Goal: Task Accomplishment & Management: Use online tool/utility

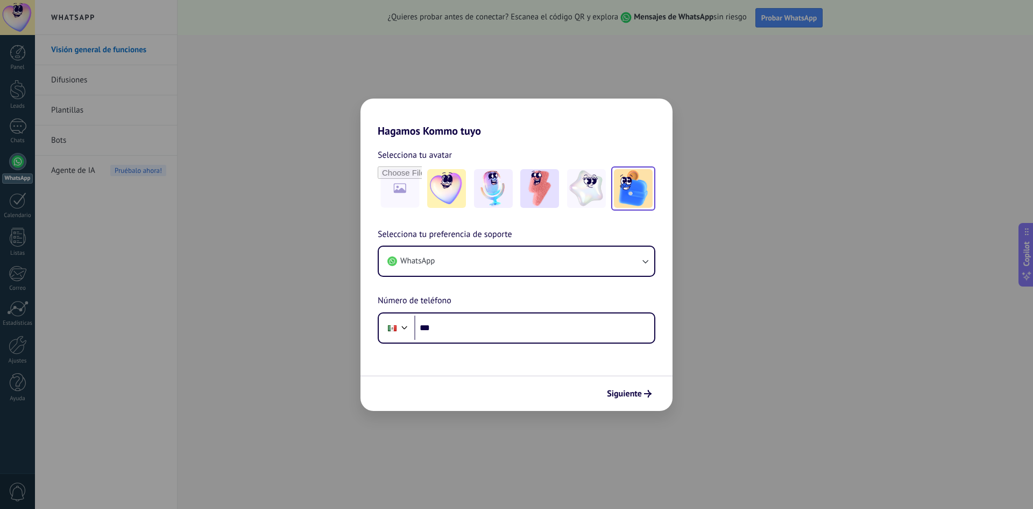
click at [628, 196] on img at bounding box center [633, 188] width 39 height 39
click at [398, 186] on input "file" at bounding box center [400, 188] width 42 height 42
click at [642, 193] on img at bounding box center [633, 188] width 39 height 39
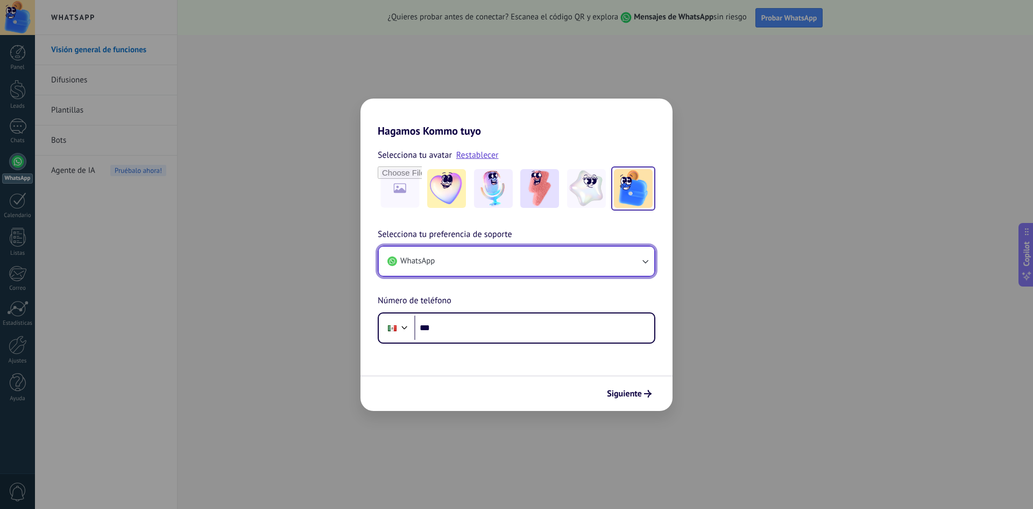
click at [459, 260] on button "WhatsApp" at bounding box center [517, 261] width 276 height 29
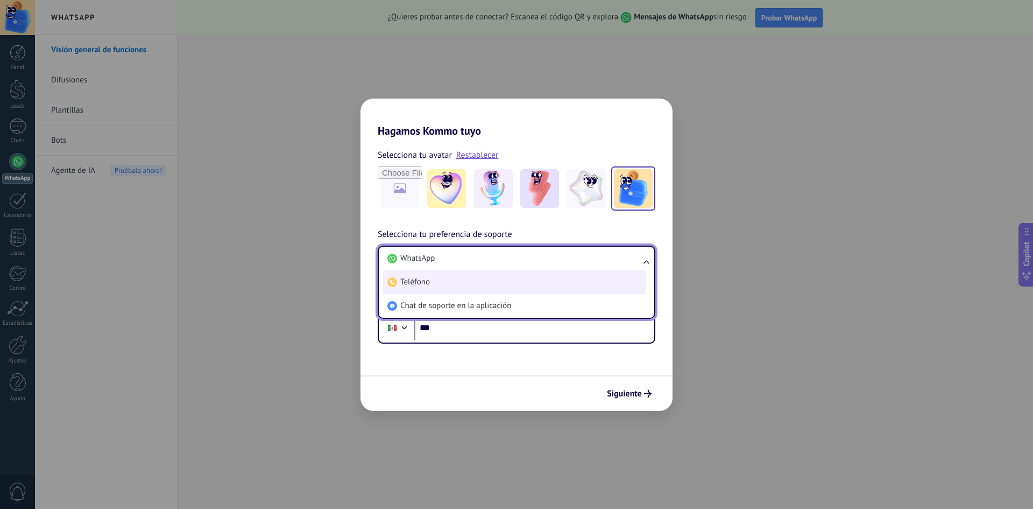
click at [419, 279] on span "Teléfono" at bounding box center [415, 282] width 30 height 11
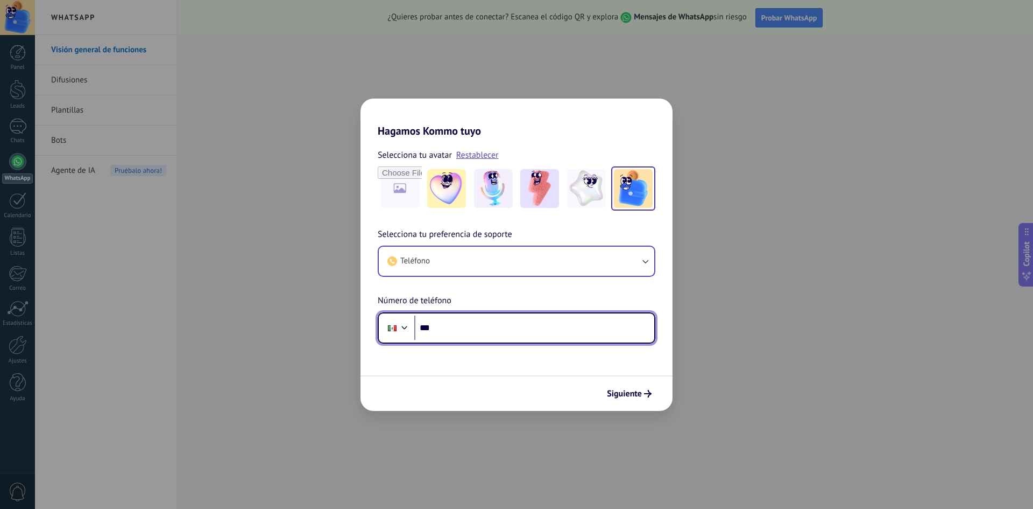
click at [445, 323] on input "***" at bounding box center [534, 327] width 240 height 25
type input "**********"
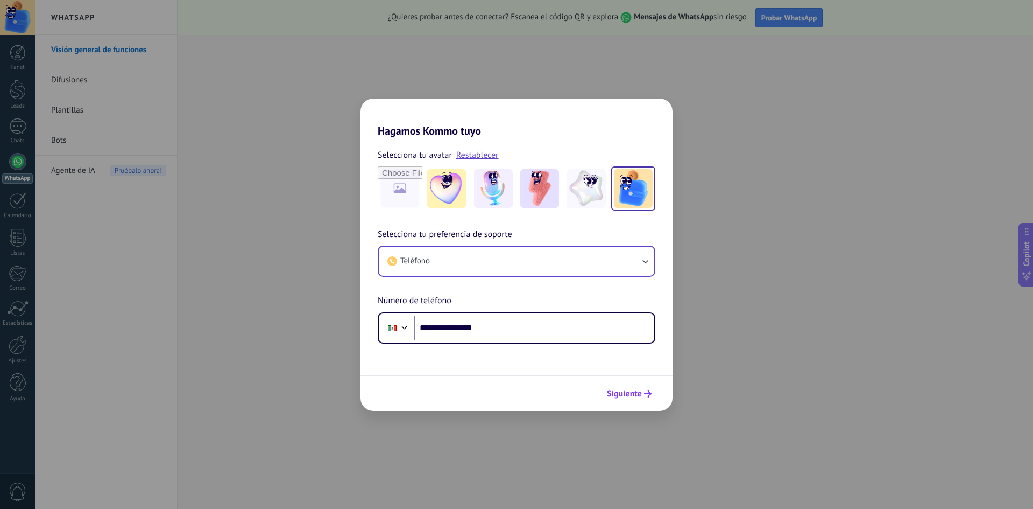
click at [634, 397] on span "Siguiente" at bounding box center [624, 394] width 35 height 8
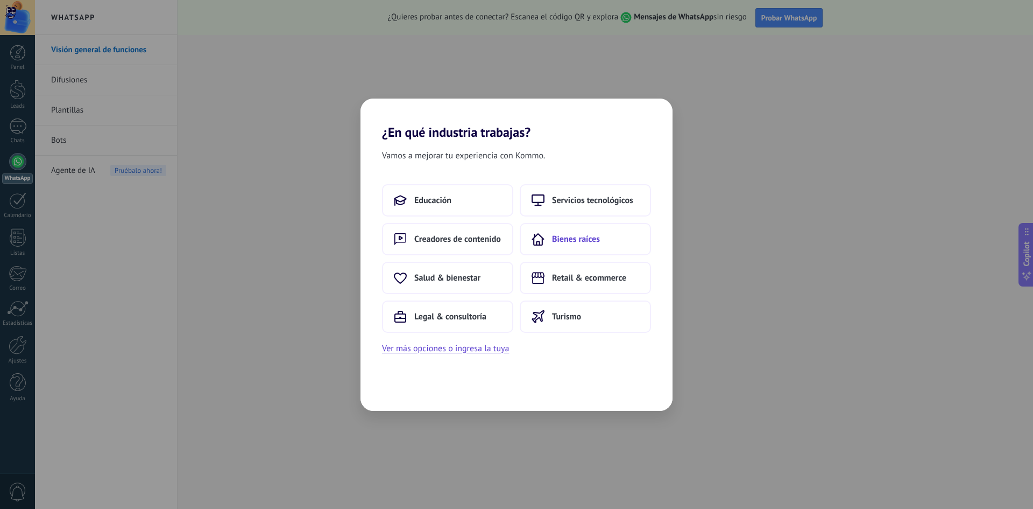
click at [575, 241] on span "Bienes raíces" at bounding box center [576, 239] width 48 height 11
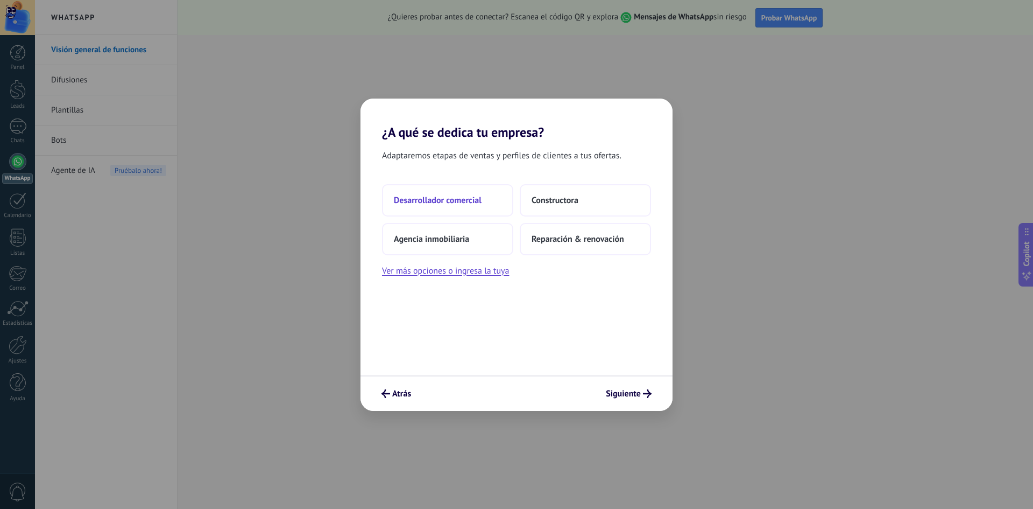
click at [449, 203] on span "Desarrollador comercial" at bounding box center [438, 200] width 88 height 11
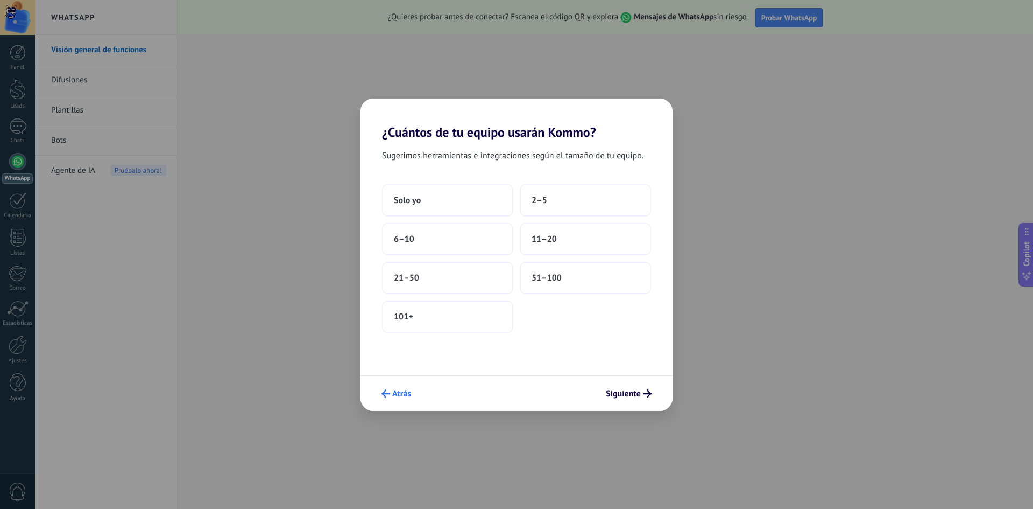
click at [382, 399] on button "Atrás" at bounding box center [396, 393] width 39 height 18
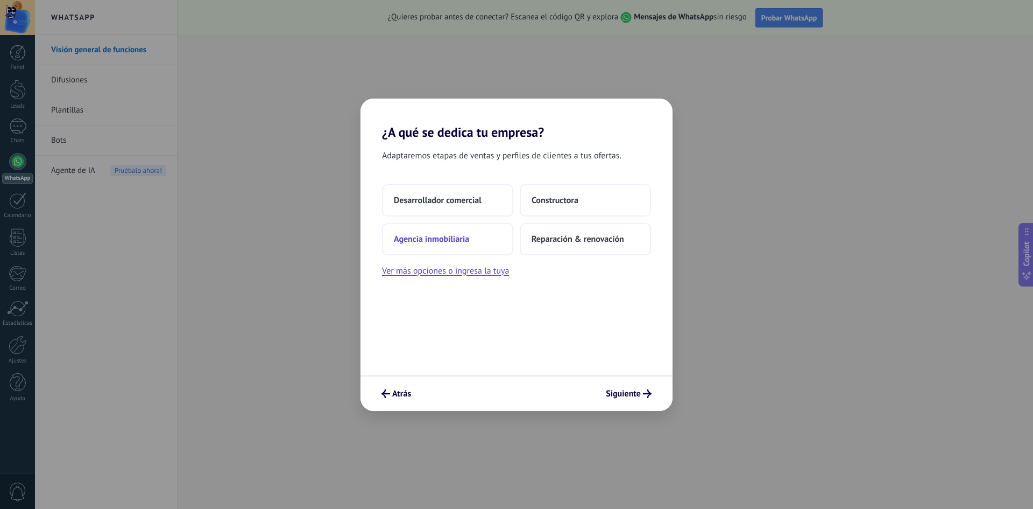
click at [414, 244] on button "Agencia inmobiliaria" at bounding box center [447, 239] width 131 height 32
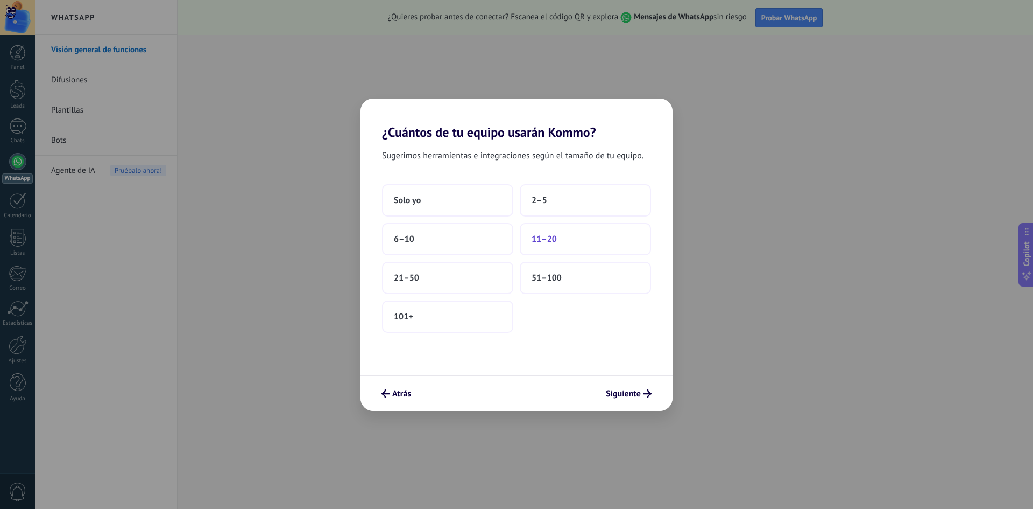
click at [548, 247] on button "11–20" at bounding box center [585, 239] width 131 height 32
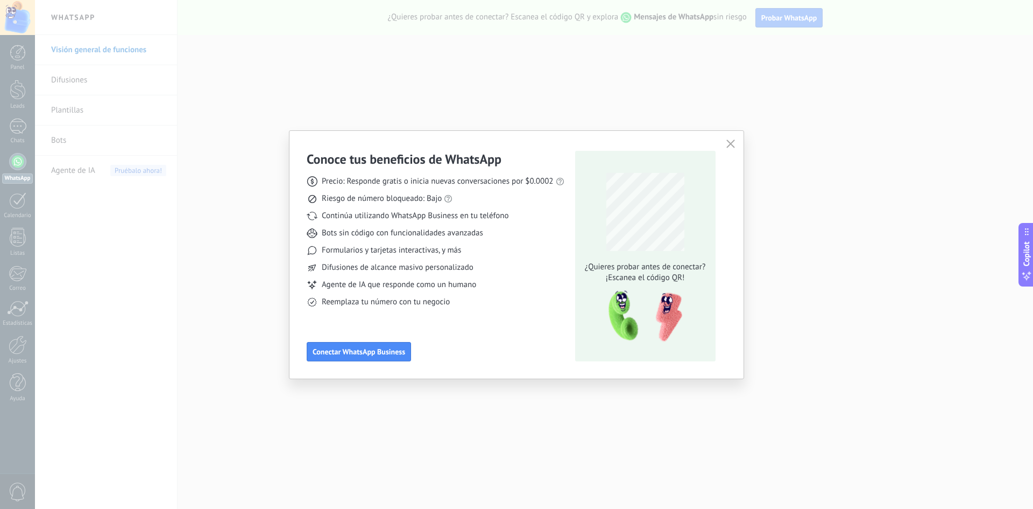
drag, startPoint x: 383, startPoint y: 352, endPoint x: 359, endPoint y: 401, distance: 54.6
click at [359, 401] on div "Conoce tus beneficios de WhatsApp Precio: Responde gratis o inicia nuevas conve…" at bounding box center [516, 254] width 1033 height 509
click at [370, 351] on span "Conectar WhatsApp Business" at bounding box center [359, 352] width 93 height 8
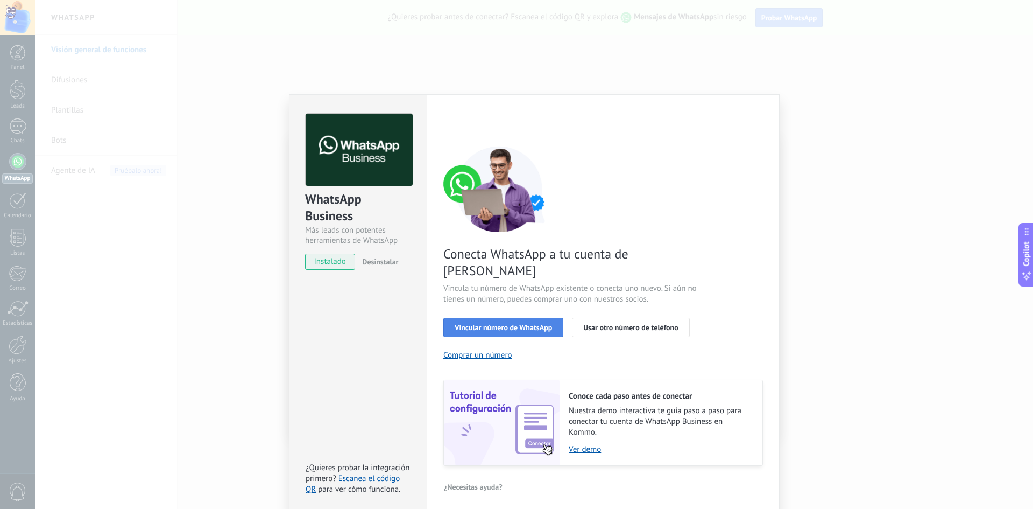
click at [539, 323] on span "Vincular número de WhatsApp" at bounding box center [503, 327] width 97 height 8
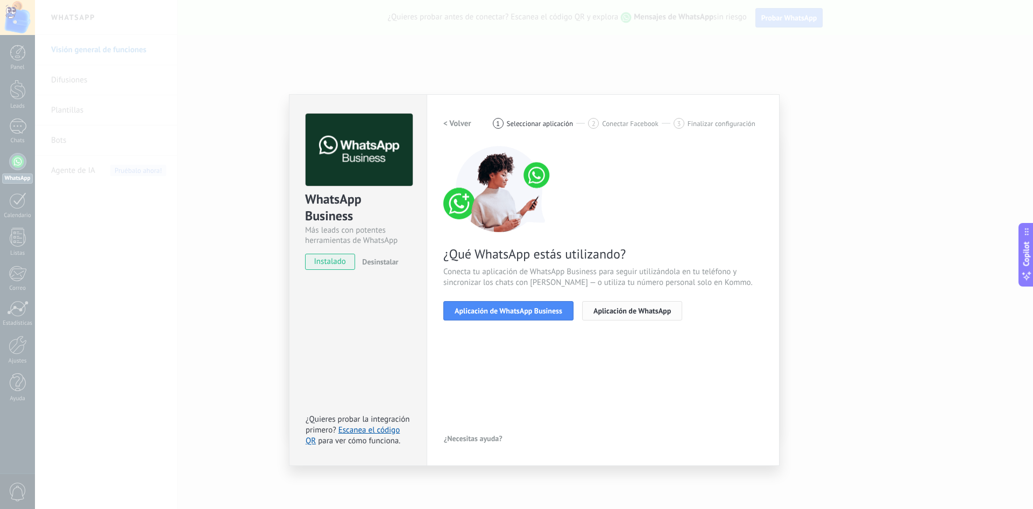
click at [613, 311] on span "Aplicación de WhatsApp" at bounding box center [633, 311] width 78 height 8
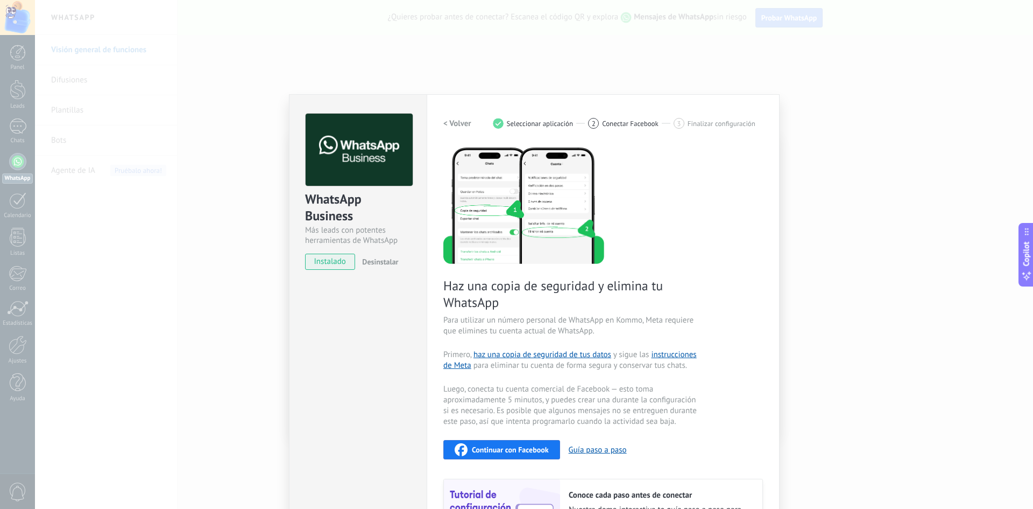
scroll to position [104, 0]
